Goal: Transaction & Acquisition: Purchase product/service

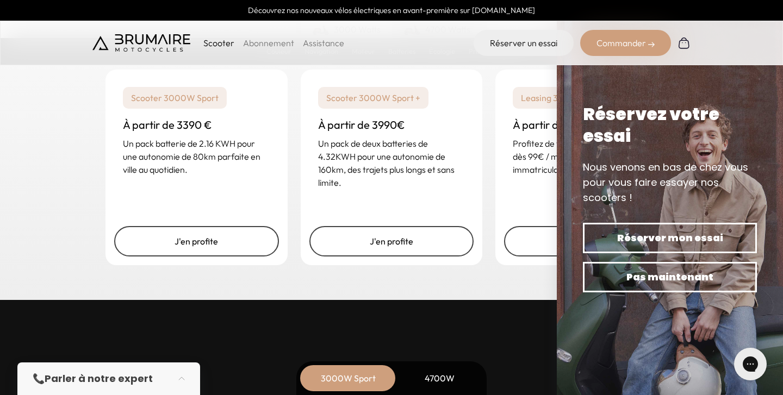
scroll to position [2702, 0]
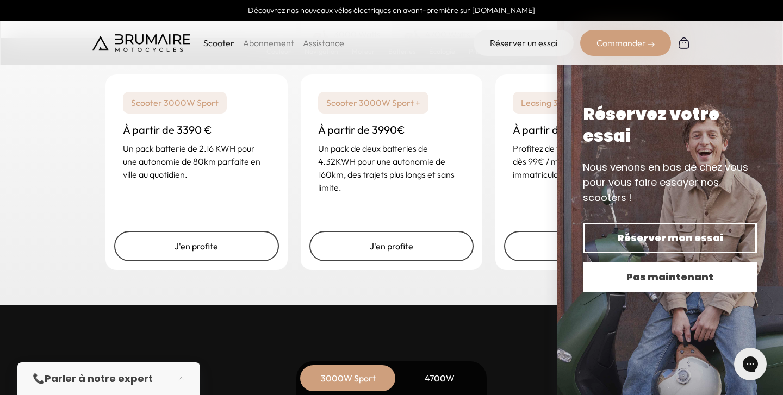
click at [667, 278] on span "Pas maintenant" at bounding box center [670, 277] width 136 height 15
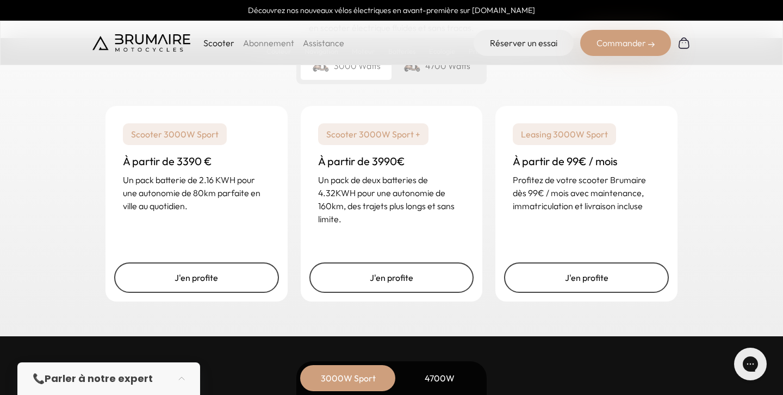
scroll to position [2668, 0]
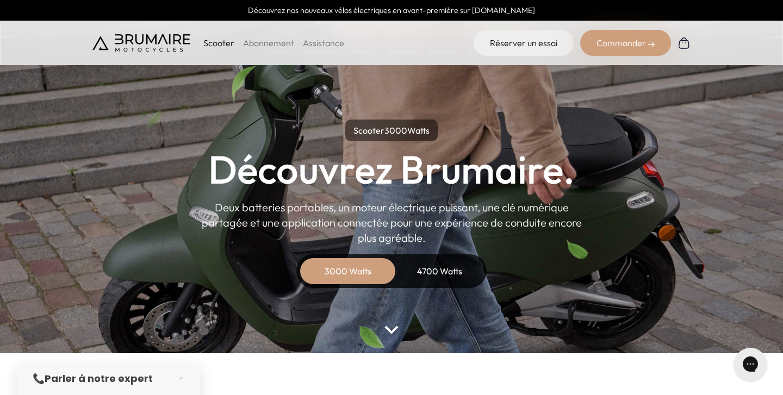
click at [447, 271] on div "4700 Watts" at bounding box center [439, 271] width 87 height 26
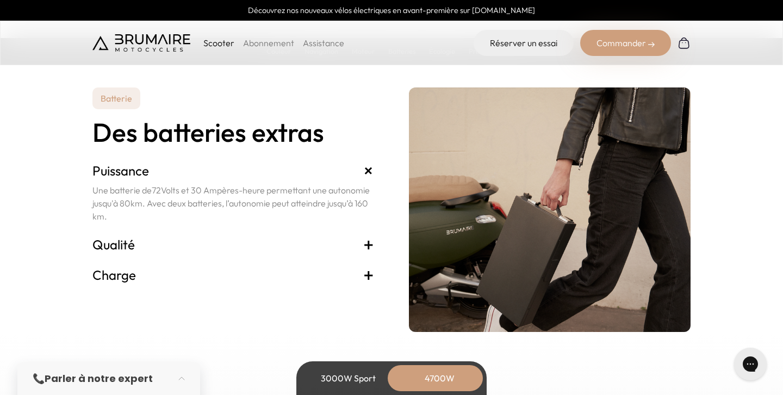
scroll to position [2359, 0]
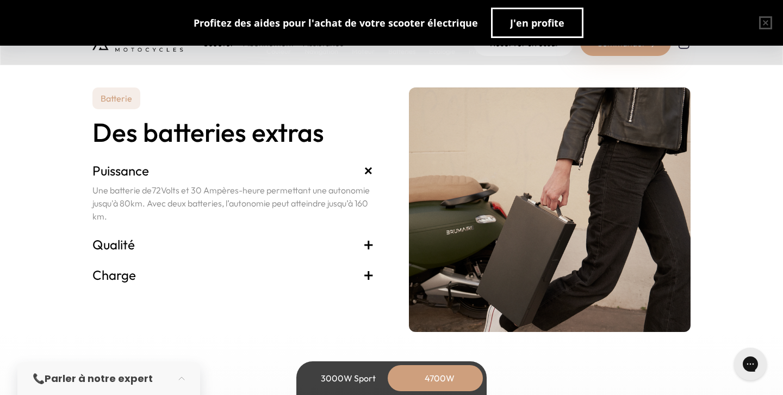
click at [122, 241] on h3 "Qualité +" at bounding box center [233, 244] width 282 height 17
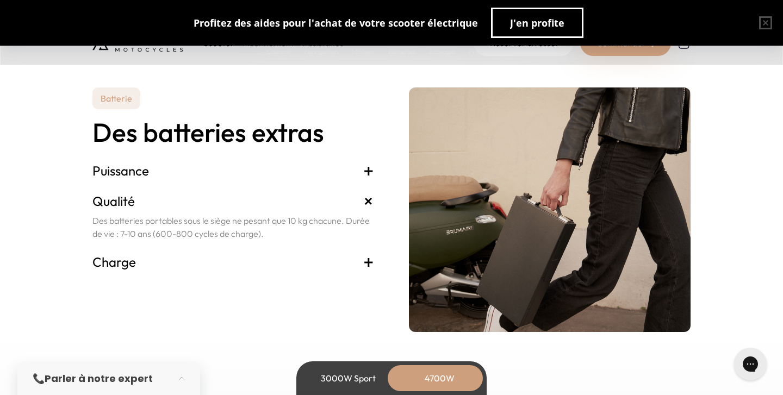
click at [140, 260] on h3 "Charge +" at bounding box center [233, 261] width 282 height 17
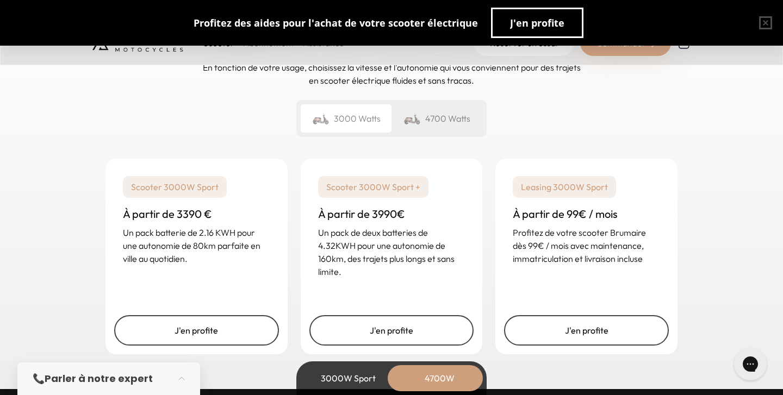
scroll to position [2726, 0]
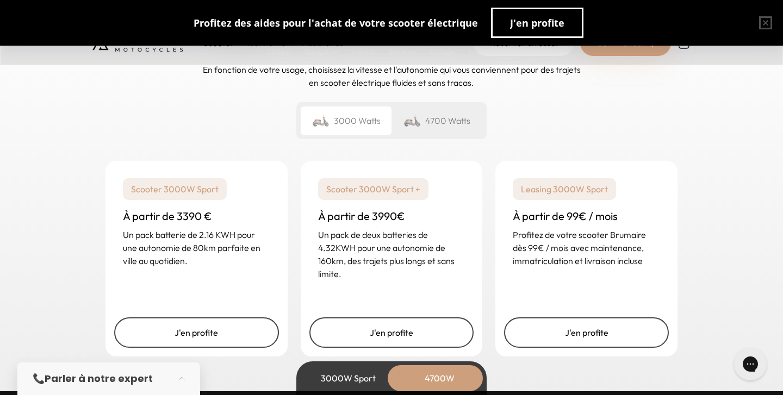
click at [443, 115] on div "4700 Watts" at bounding box center [436, 121] width 91 height 28
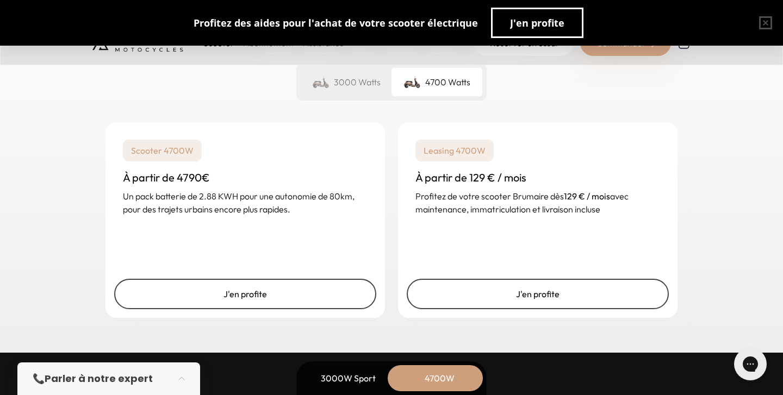
scroll to position [2771, 0]
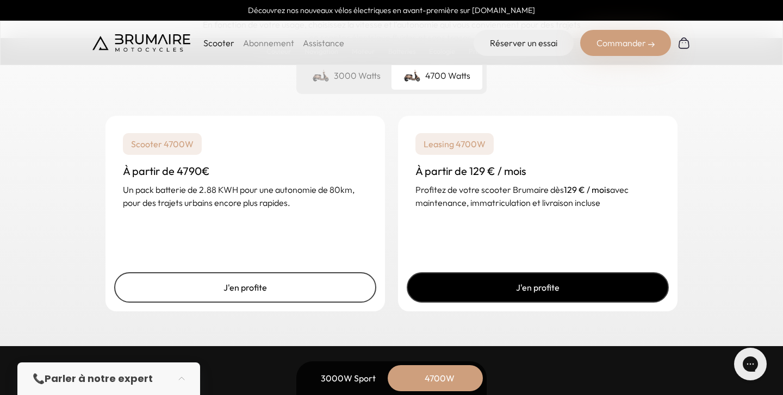
click at [533, 284] on link "J'en profite" at bounding box center [538, 287] width 262 height 30
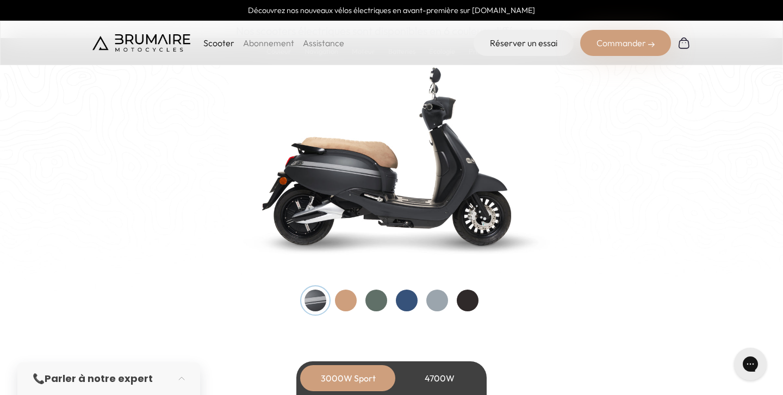
scroll to position [1134, 0]
click at [346, 304] on div at bounding box center [346, 300] width 22 height 22
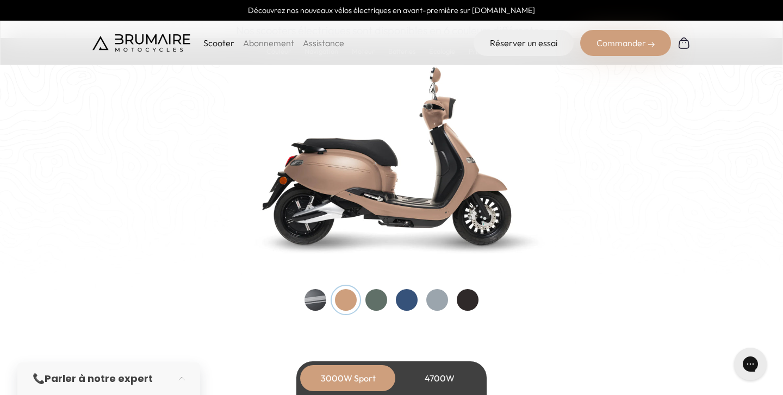
click at [374, 302] on div at bounding box center [376, 300] width 22 height 22
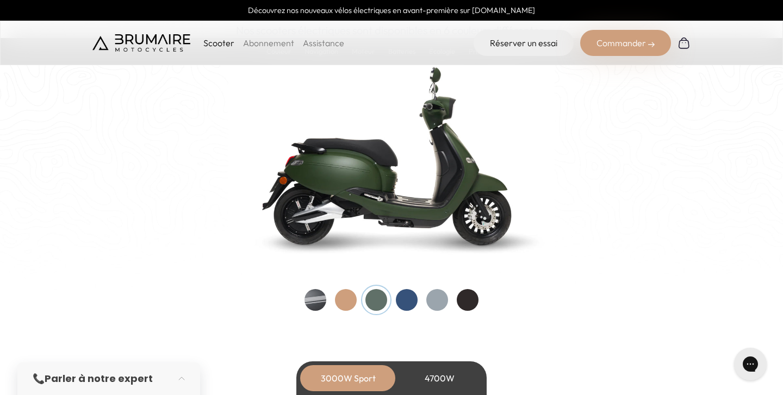
click at [403, 301] on div at bounding box center [407, 300] width 22 height 22
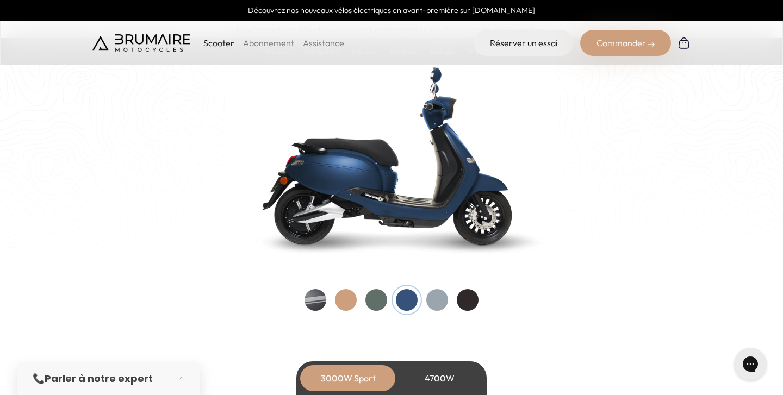
click at [429, 300] on div at bounding box center [437, 300] width 22 height 22
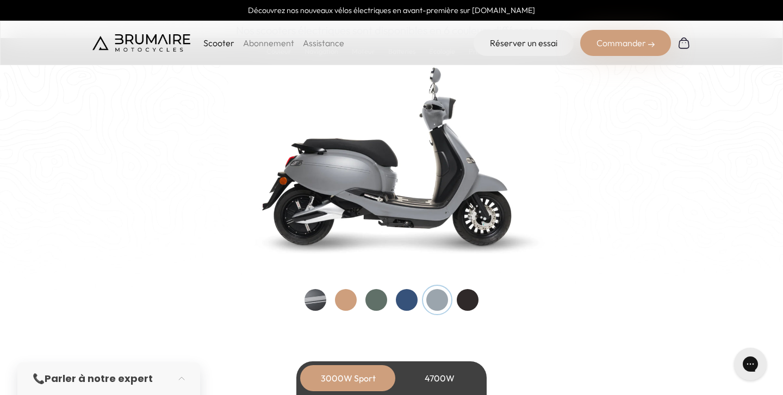
click at [468, 301] on div at bounding box center [468, 300] width 22 height 22
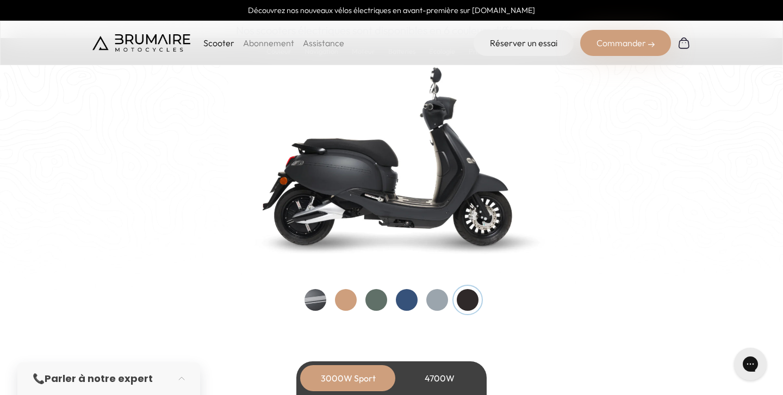
click at [383, 296] on div at bounding box center [376, 300] width 22 height 22
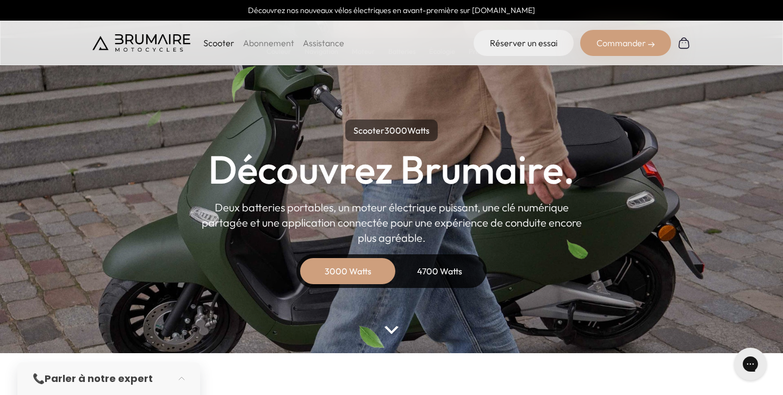
scroll to position [0, 0]
